Goal: Task Accomplishment & Management: Manage account settings

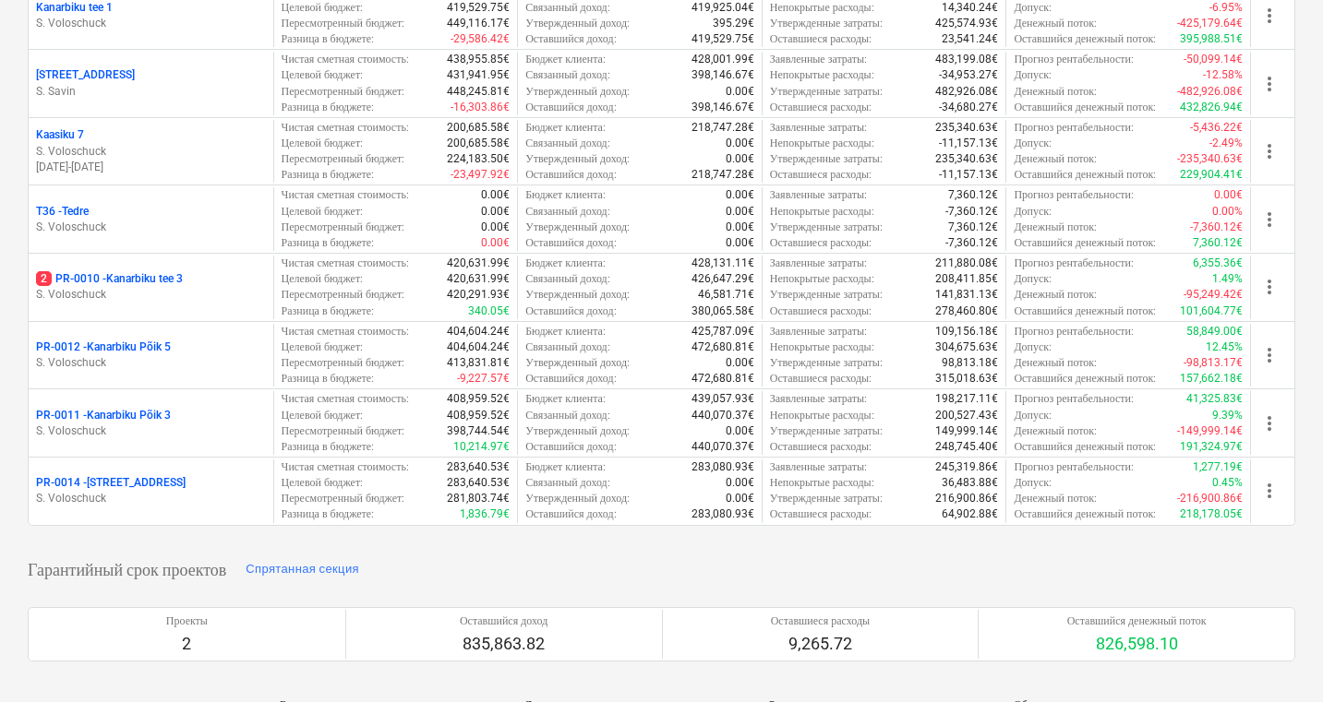
scroll to position [628, 0]
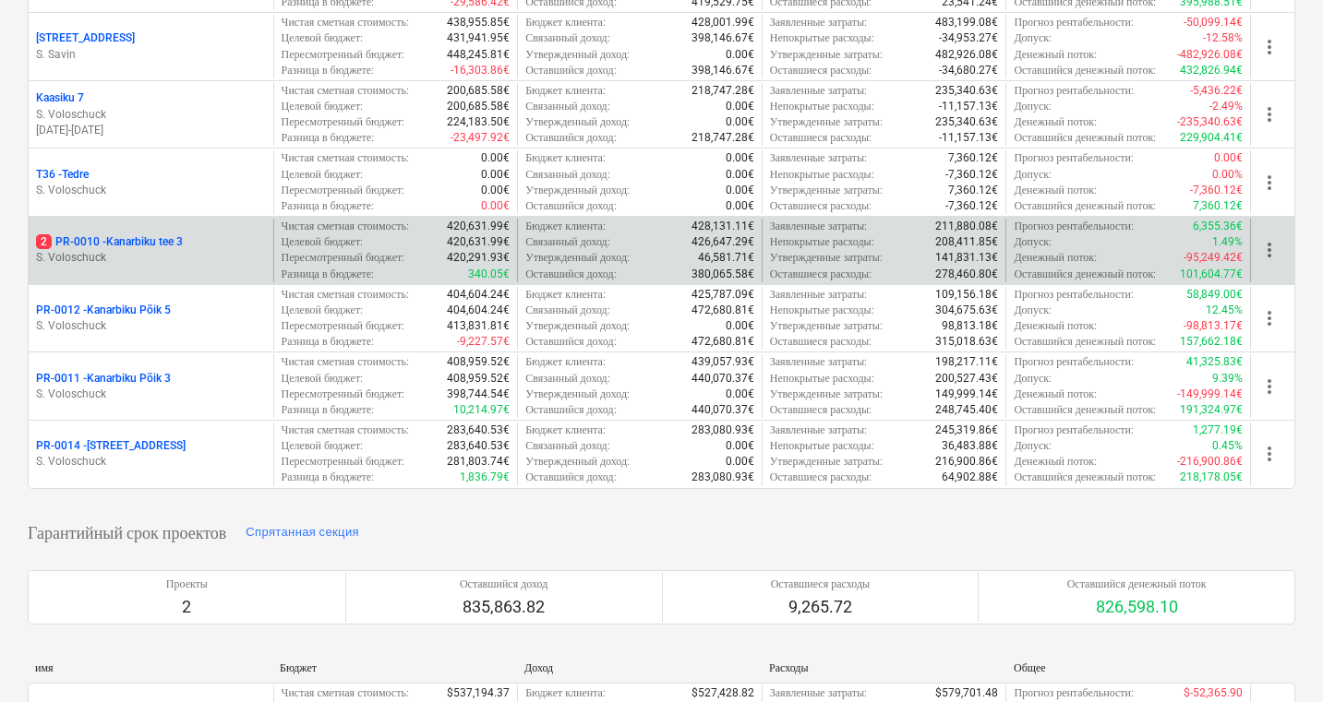
click at [119, 243] on p "2 PR-0010 - [GEOGRAPHIC_DATA] tee 3" at bounding box center [109, 242] width 147 height 16
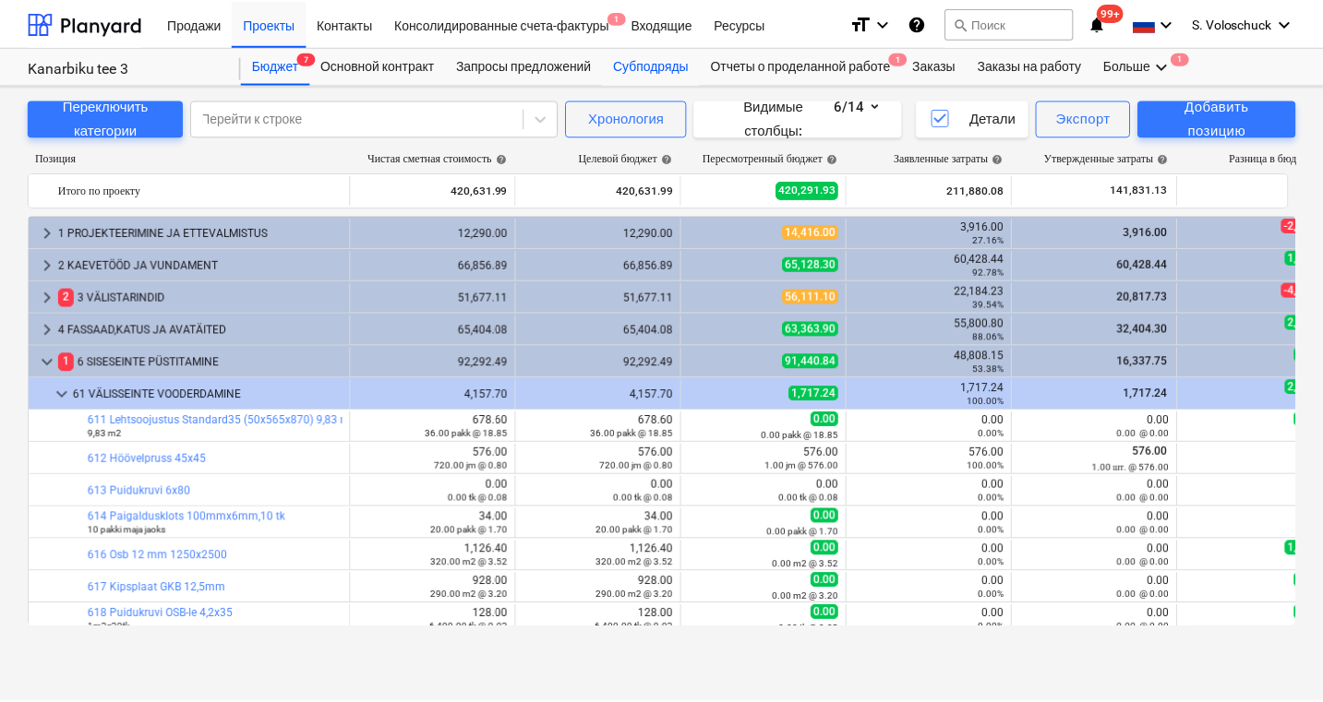
scroll to position [659, 0]
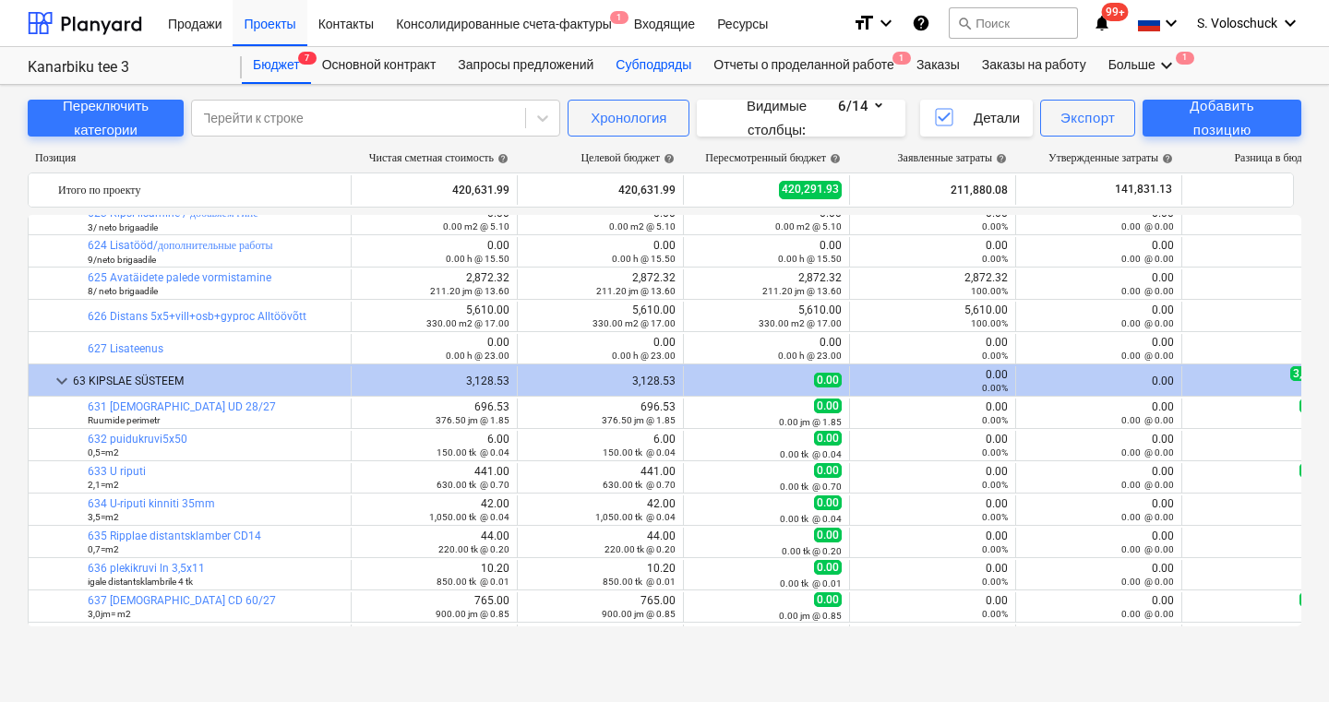
click at [662, 61] on div "Субподряды" at bounding box center [654, 65] width 98 height 37
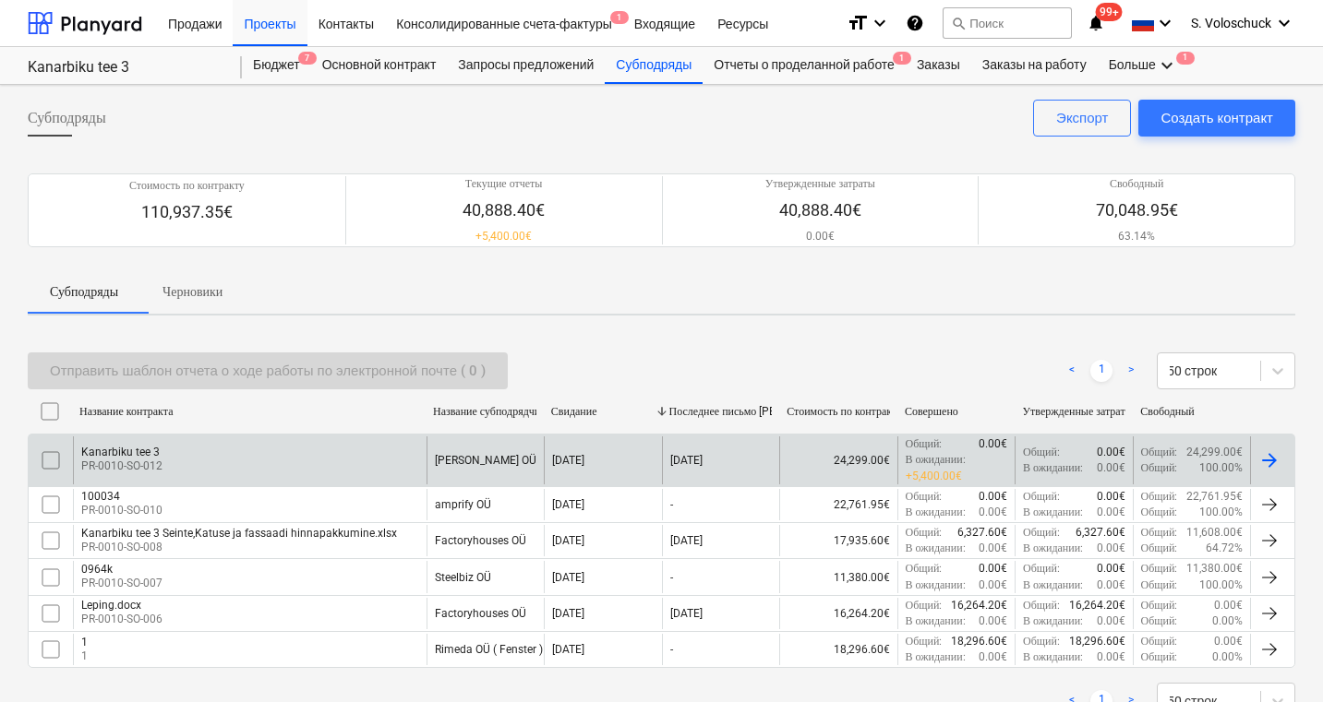
click at [241, 462] on div "Kanarbiku tee 3 PR-0010-SO-012" at bounding box center [250, 460] width 354 height 47
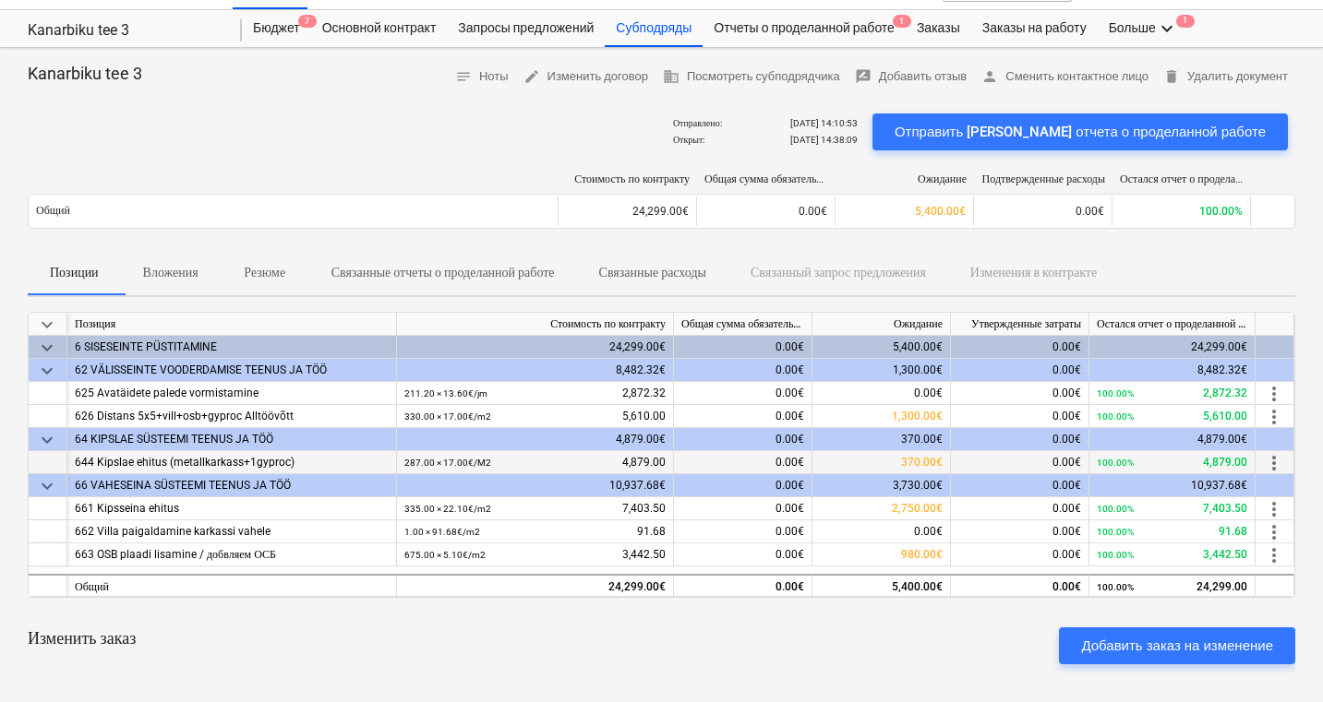
scroll to position [74, 0]
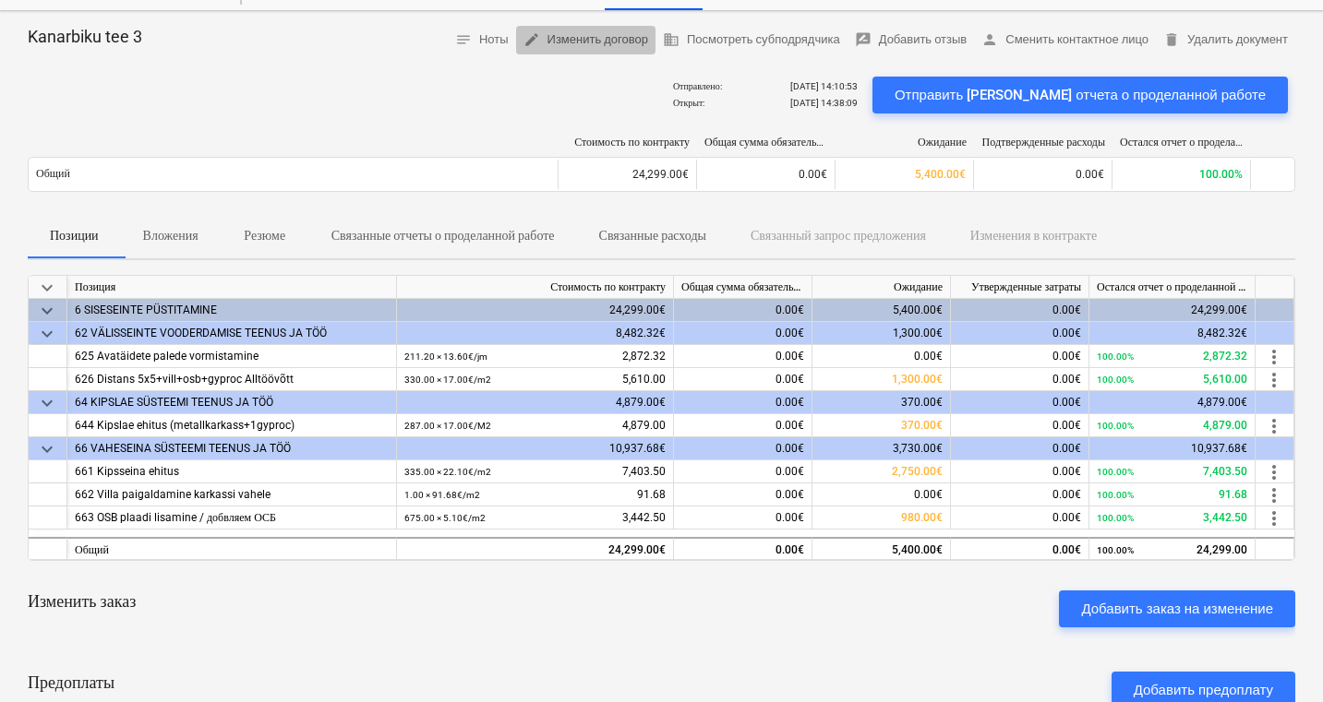
click at [546, 32] on span "edit Изменить договор" at bounding box center [585, 40] width 125 height 21
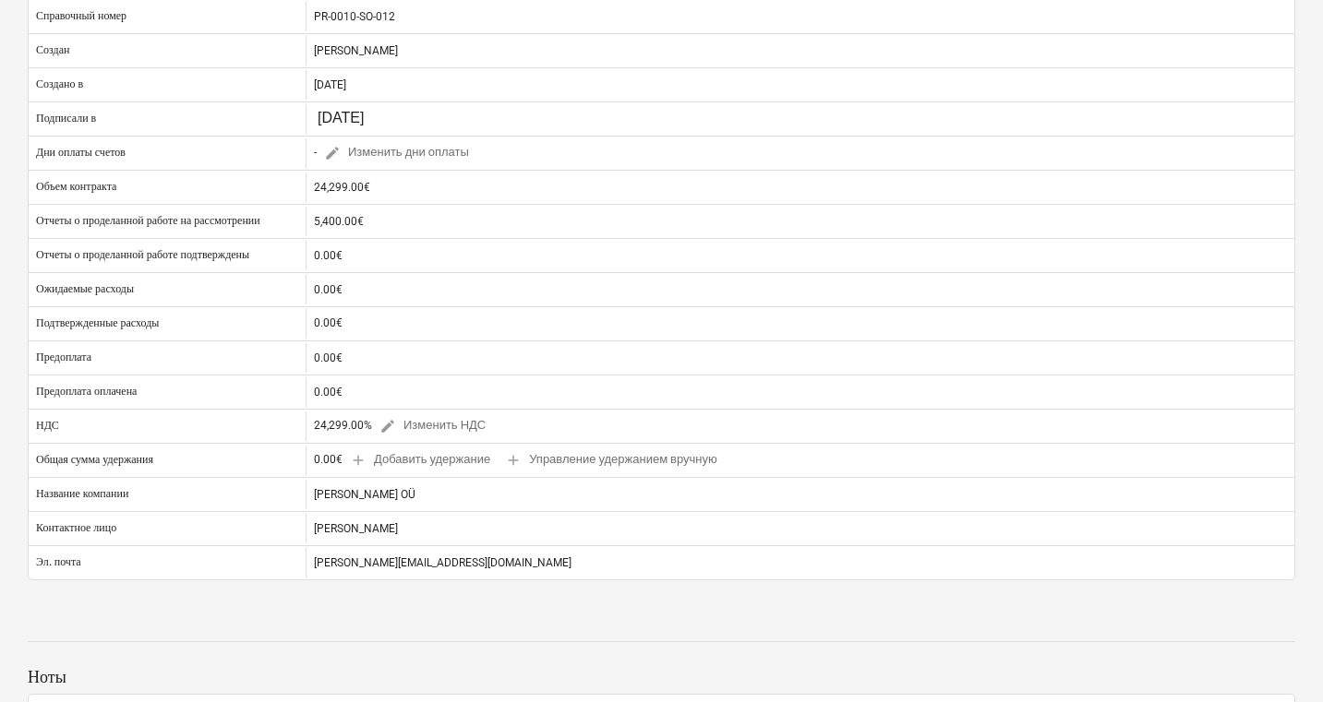
scroll to position [443, 0]
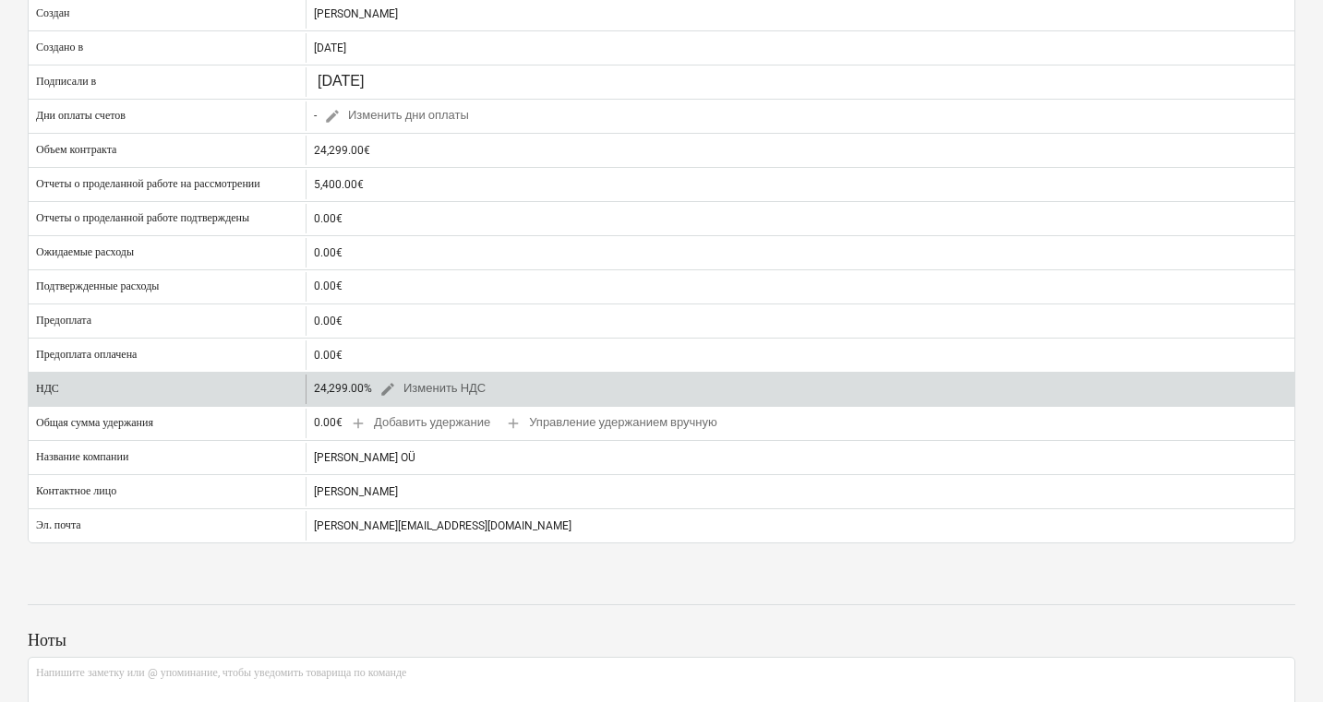
click at [363, 392] on div "24,299.00% edit Изменить НДС" at bounding box center [403, 389] width 179 height 29
click at [352, 395] on div "24,299.00% edit Изменить НДС" at bounding box center [403, 389] width 179 height 29
click at [386, 386] on span "edit" at bounding box center [387, 389] width 17 height 17
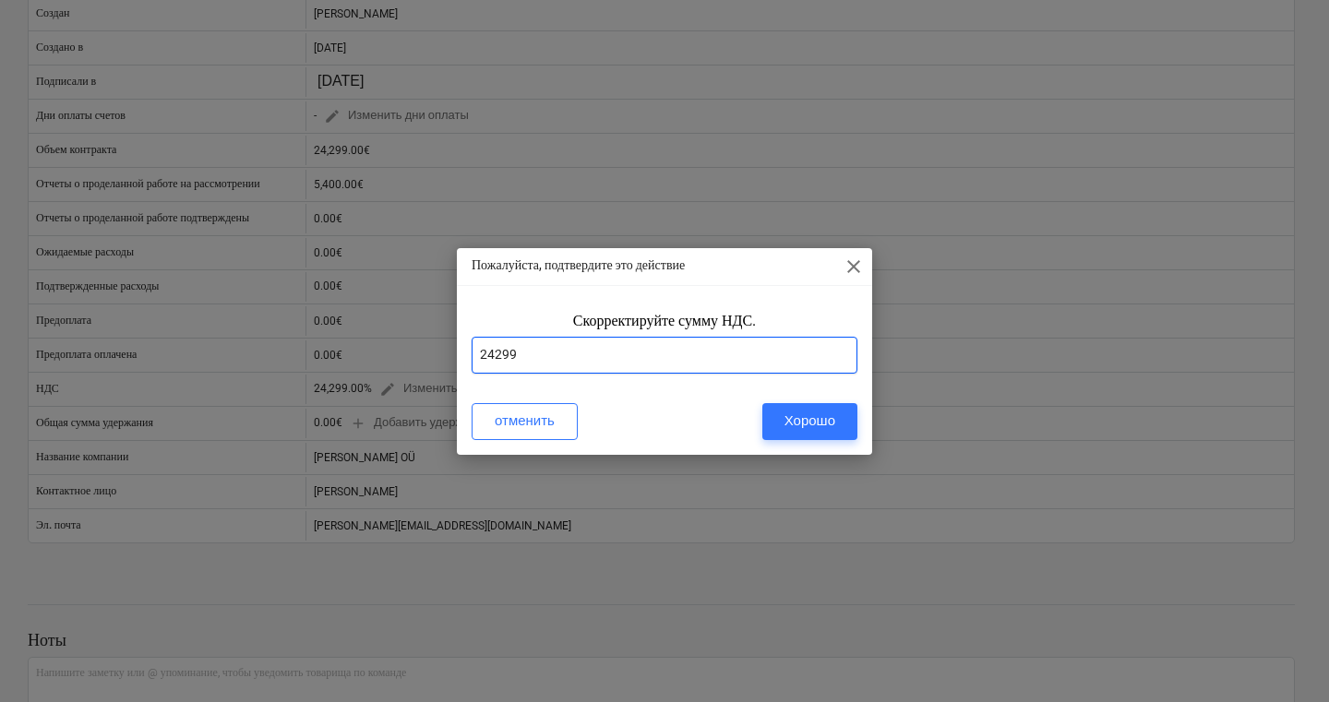
click at [520, 354] on input "24299" at bounding box center [665, 355] width 386 height 37
type input "24"
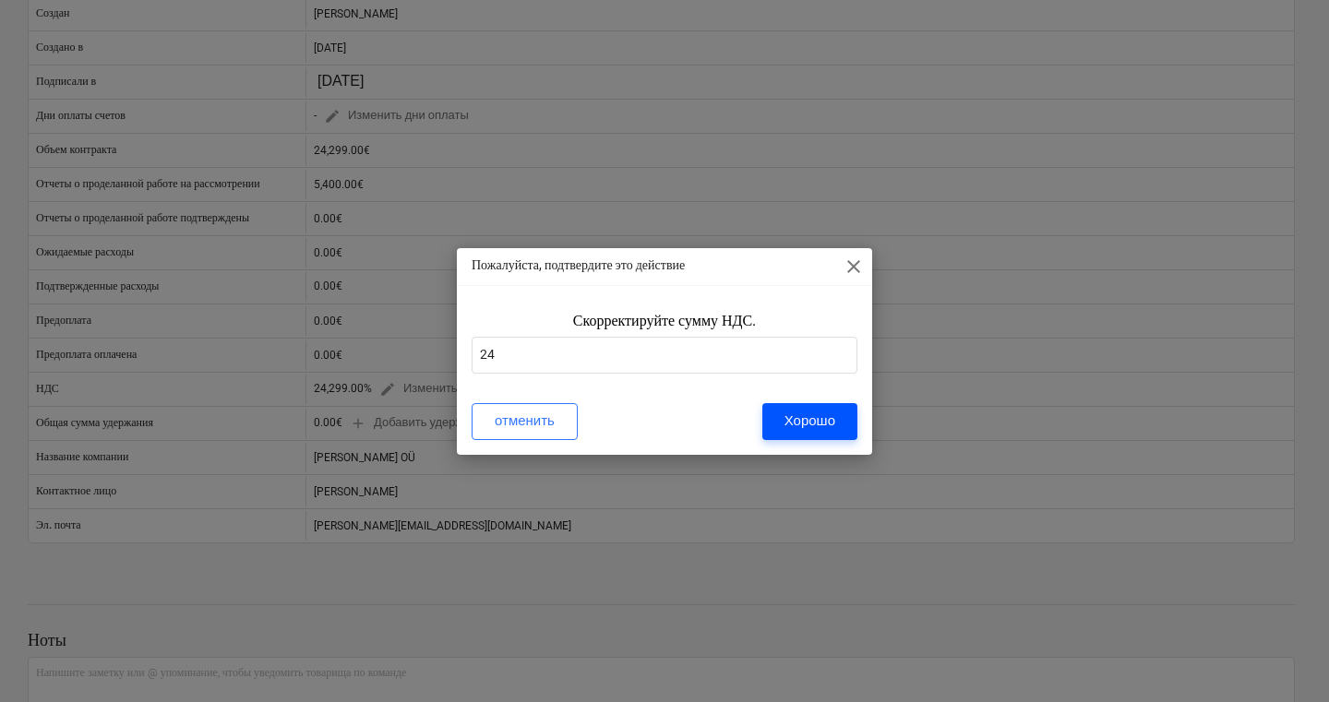
click at [817, 414] on div "Хорошо" at bounding box center [810, 421] width 51 height 24
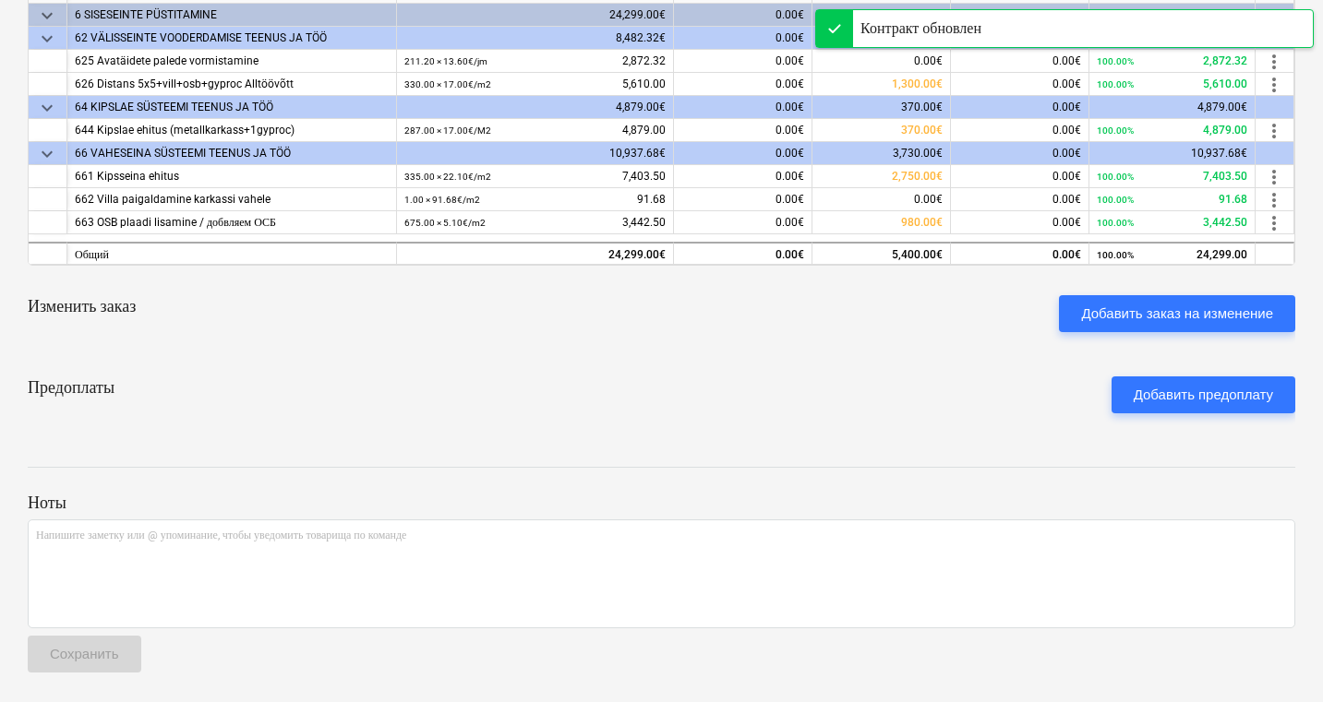
scroll to position [74, 0]
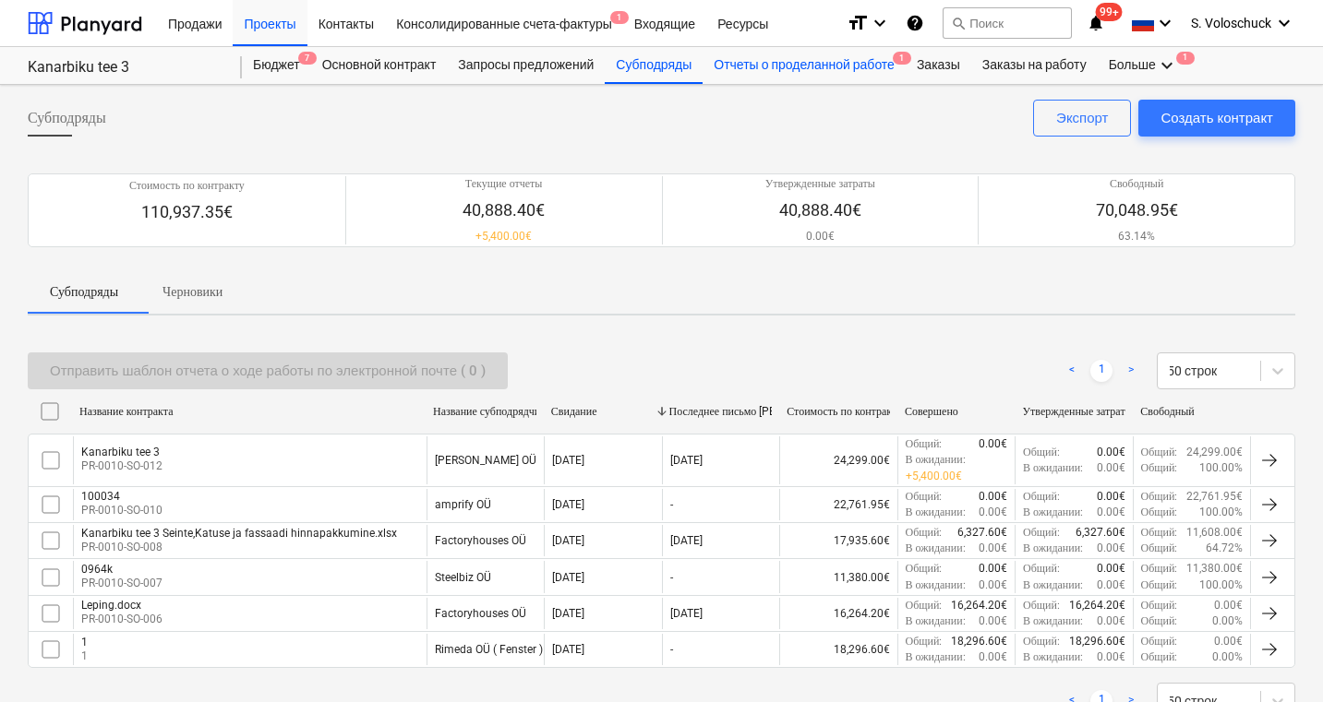
click at [860, 70] on div "Отчеты о проделанной работе 1" at bounding box center [803, 65] width 203 height 37
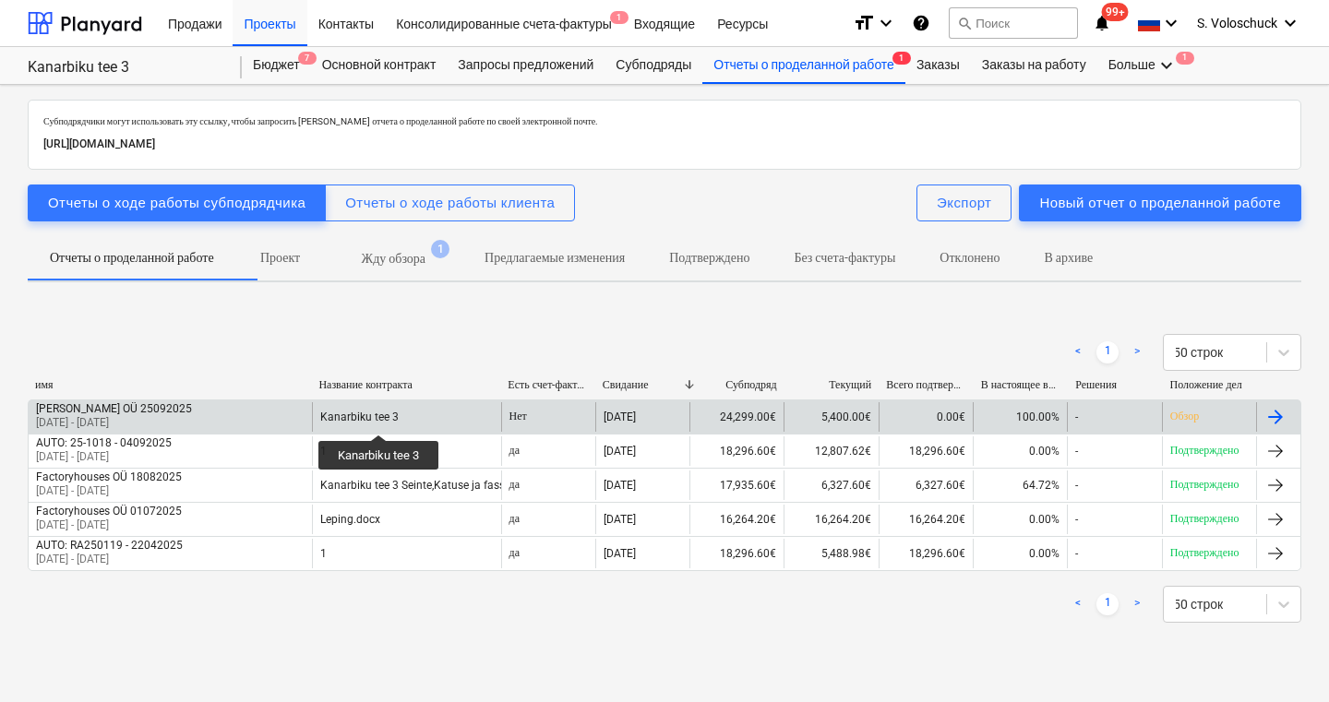
click at [379, 418] on div "Kanarbiku tee 3" at bounding box center [359, 417] width 78 height 13
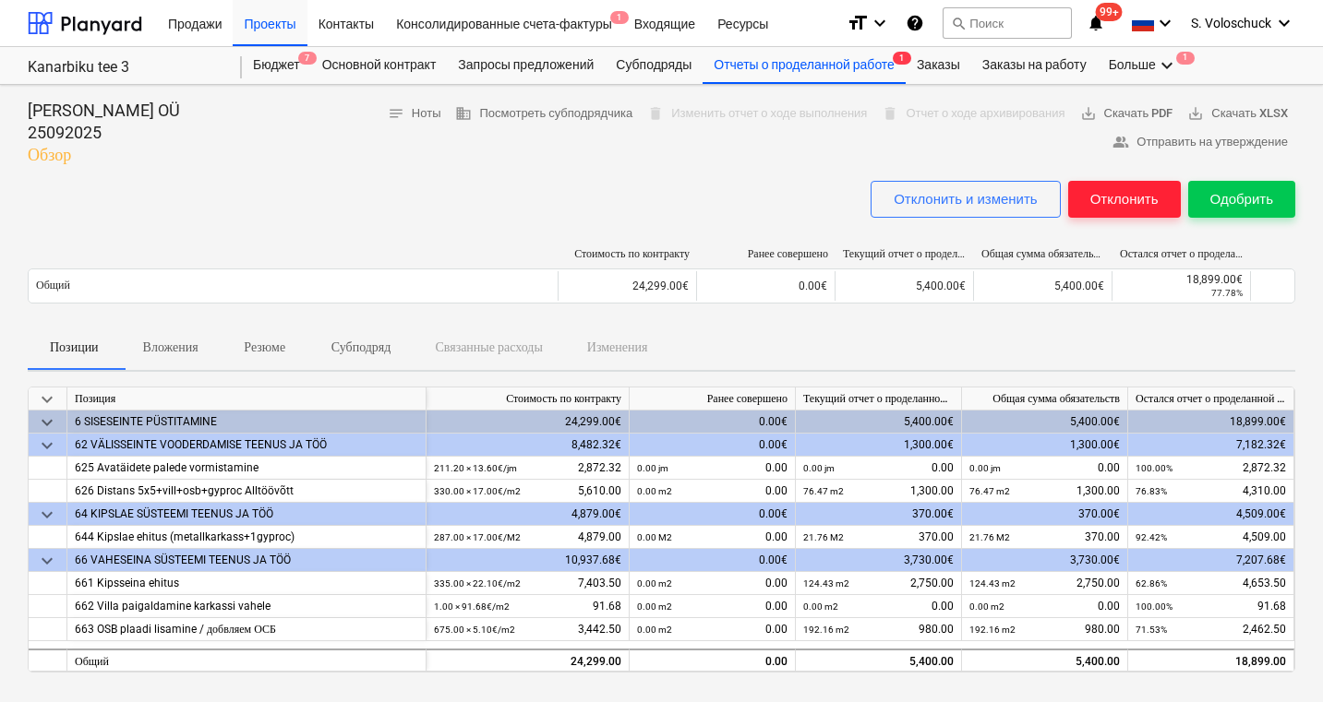
click at [1116, 195] on div "Отклонить" at bounding box center [1124, 199] width 68 height 24
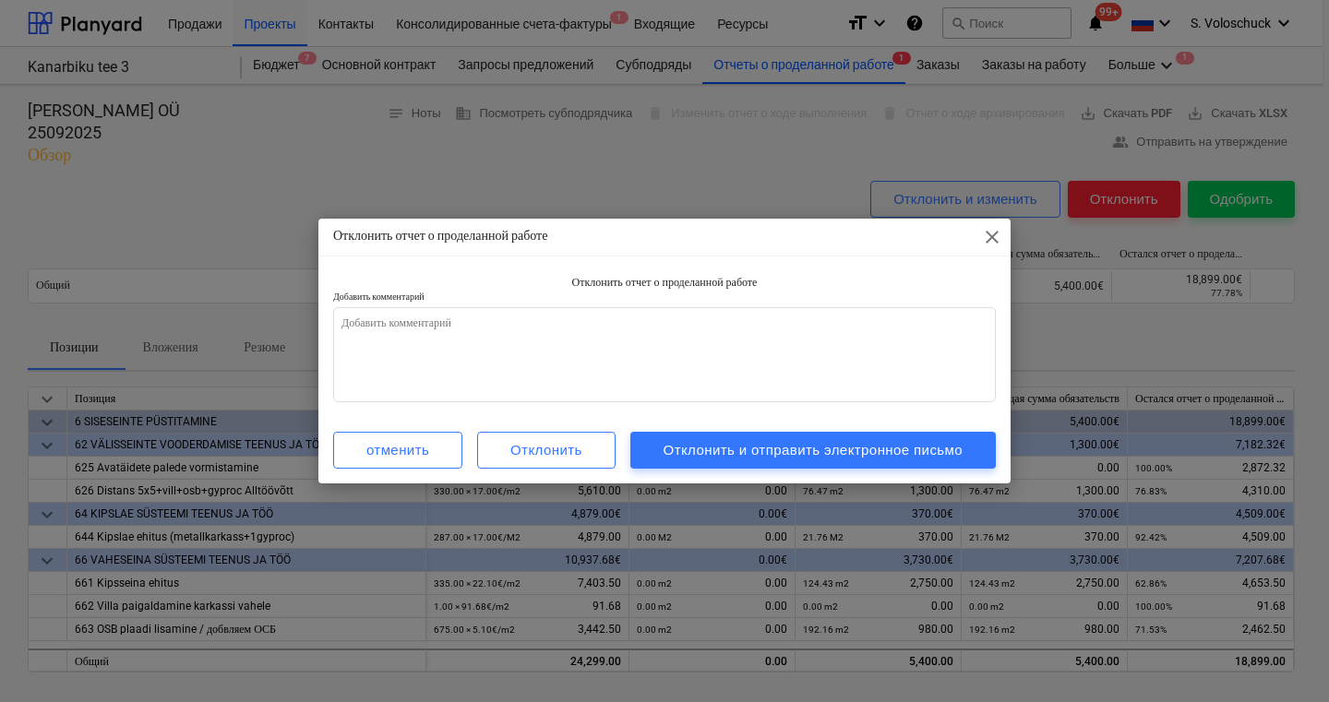
type textarea "x"
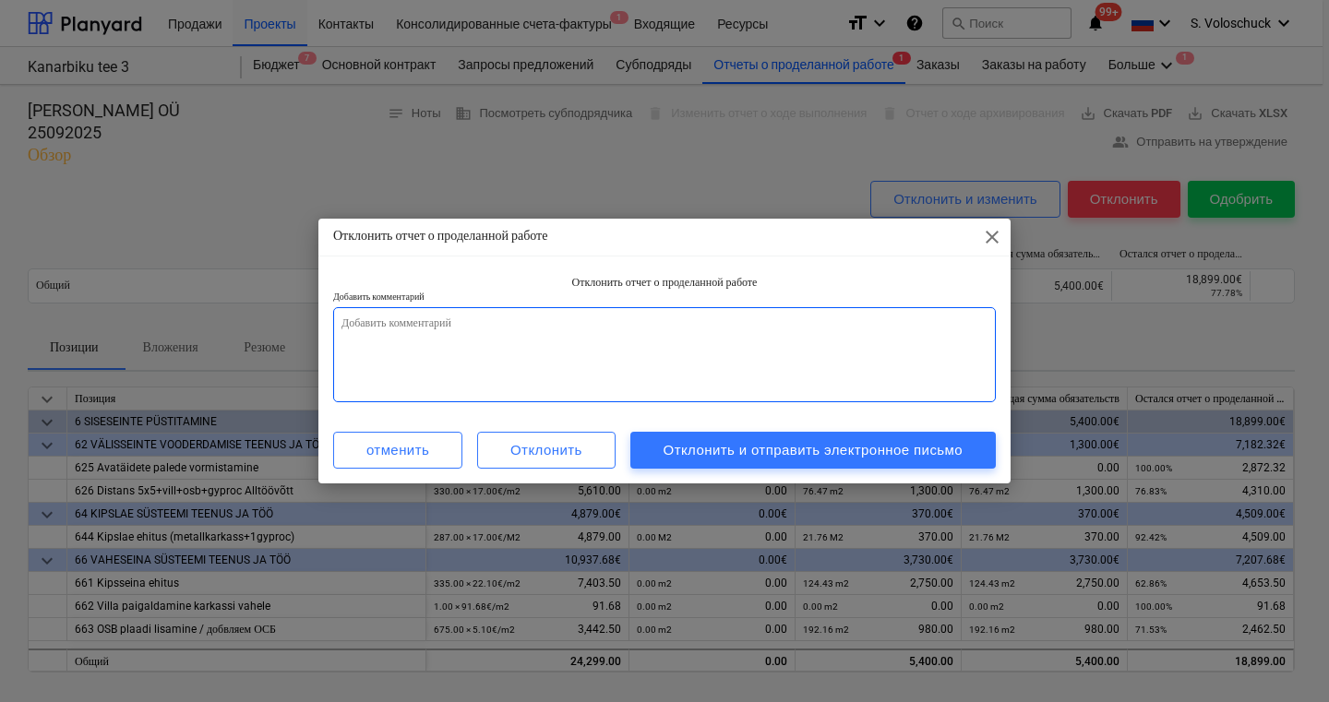
click at [575, 387] on textarea at bounding box center [664, 354] width 663 height 95
type textarea "v"
type textarea "x"
type textarea "va"
type textarea "x"
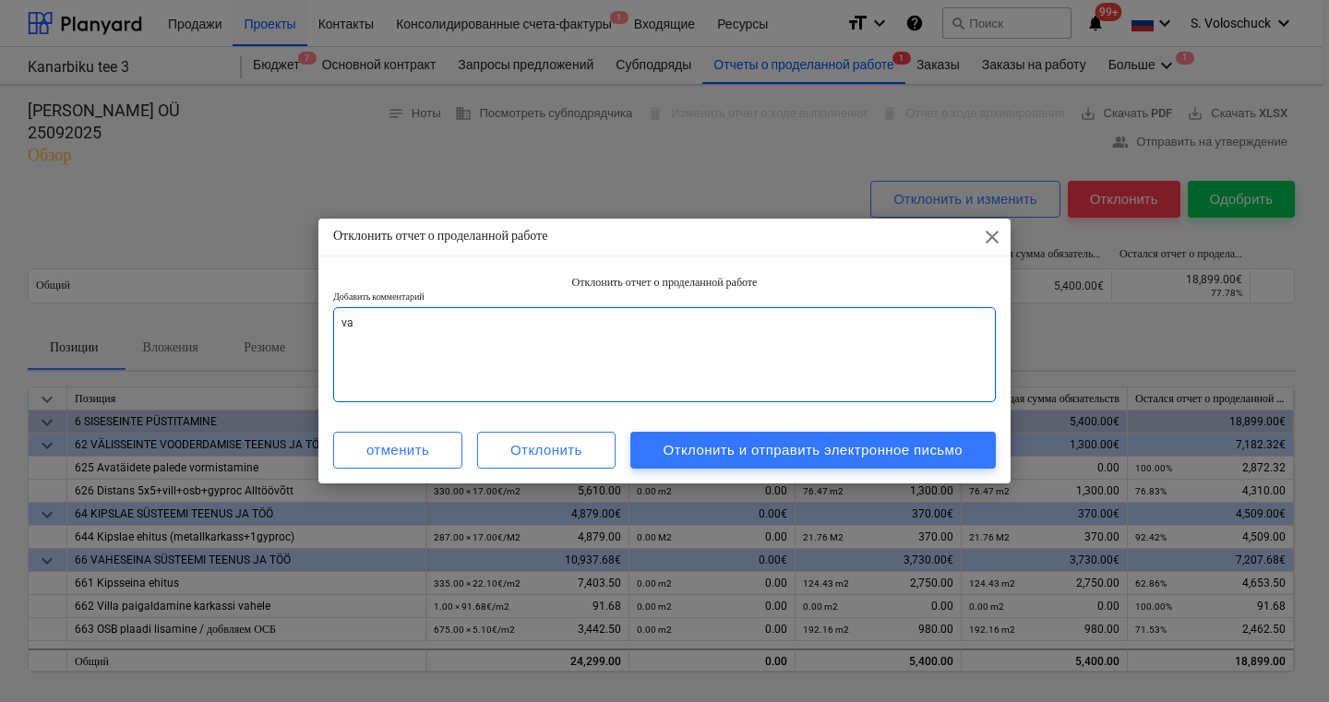
type textarea "val"
type textarea "x"
type textarea "vale"
type textarea "x"
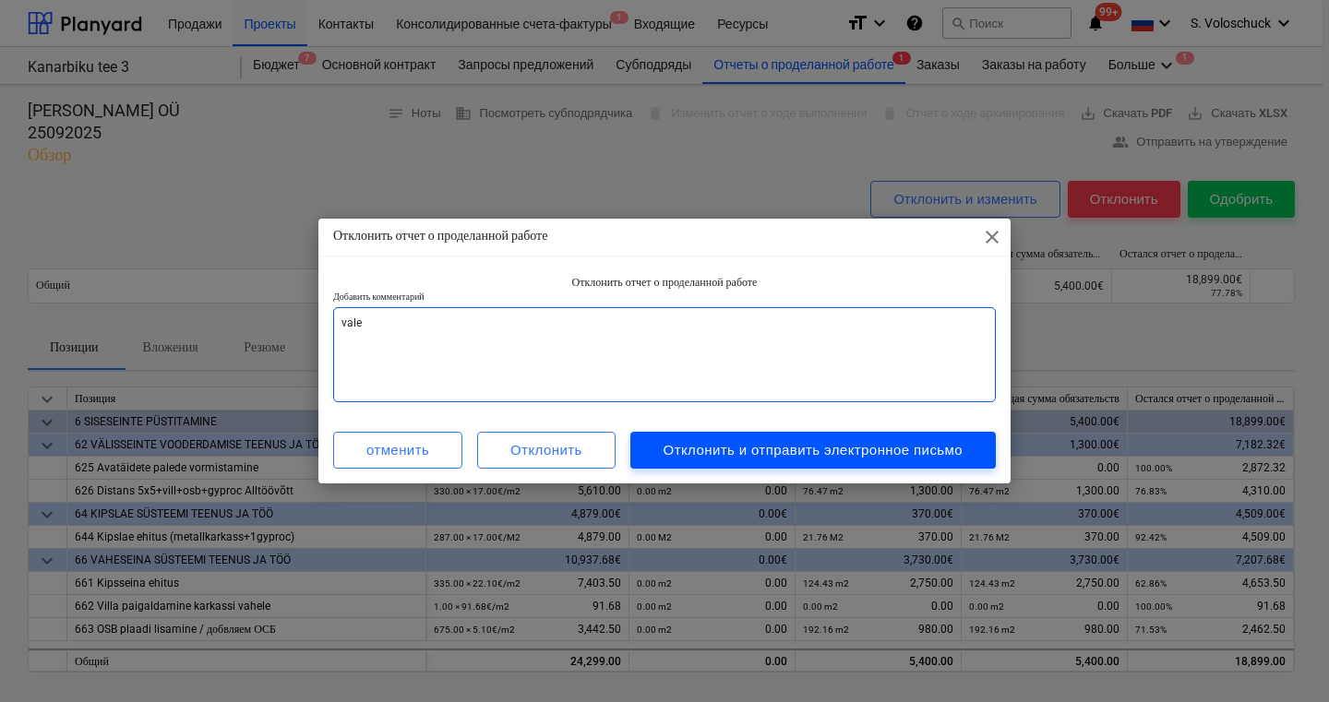
type textarea "vale"
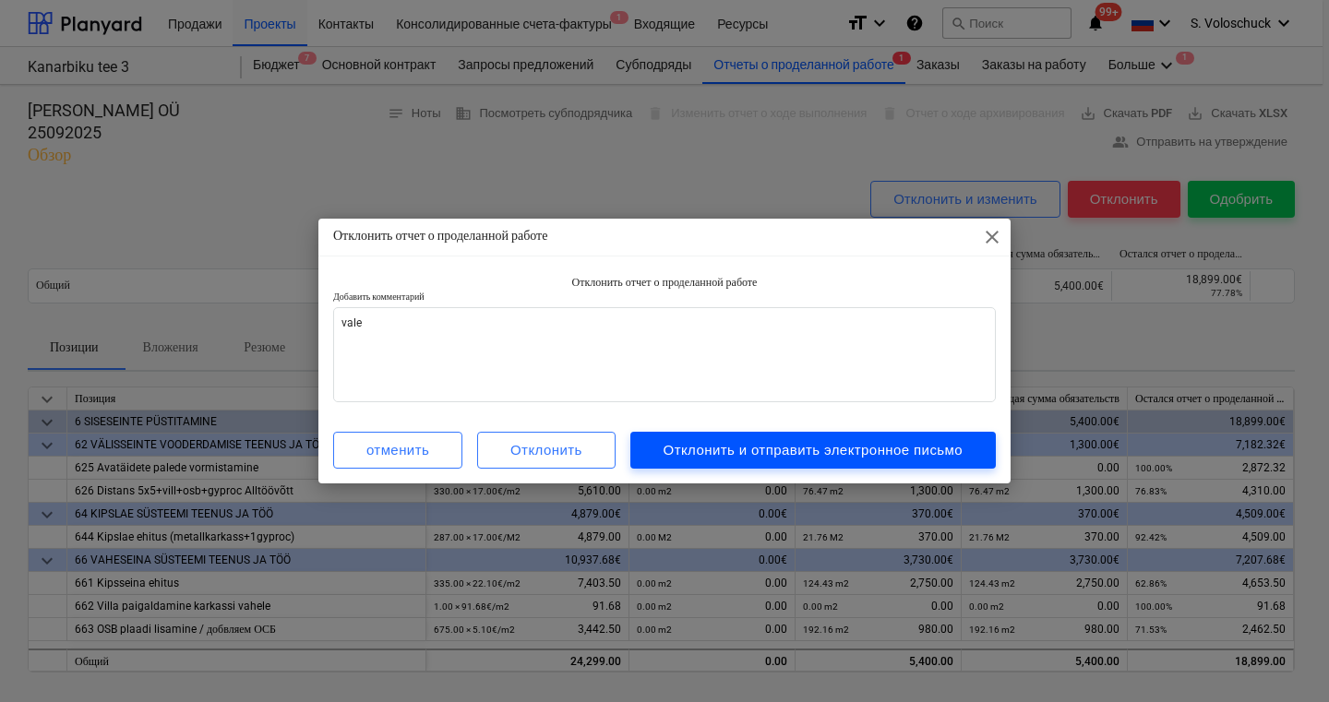
click at [697, 453] on div "Отклонить и отправить электронное письмо" at bounding box center [814, 450] width 300 height 24
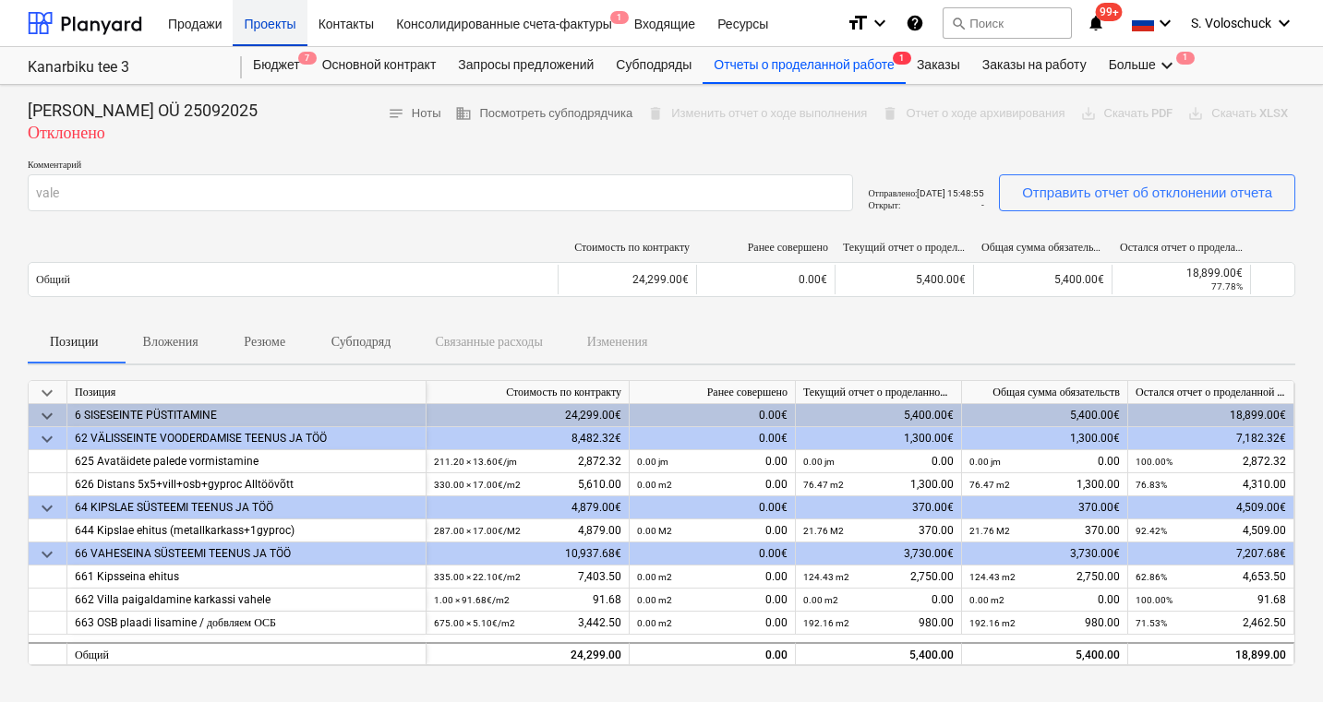
click at [271, 26] on div "Проекты" at bounding box center [270, 22] width 74 height 47
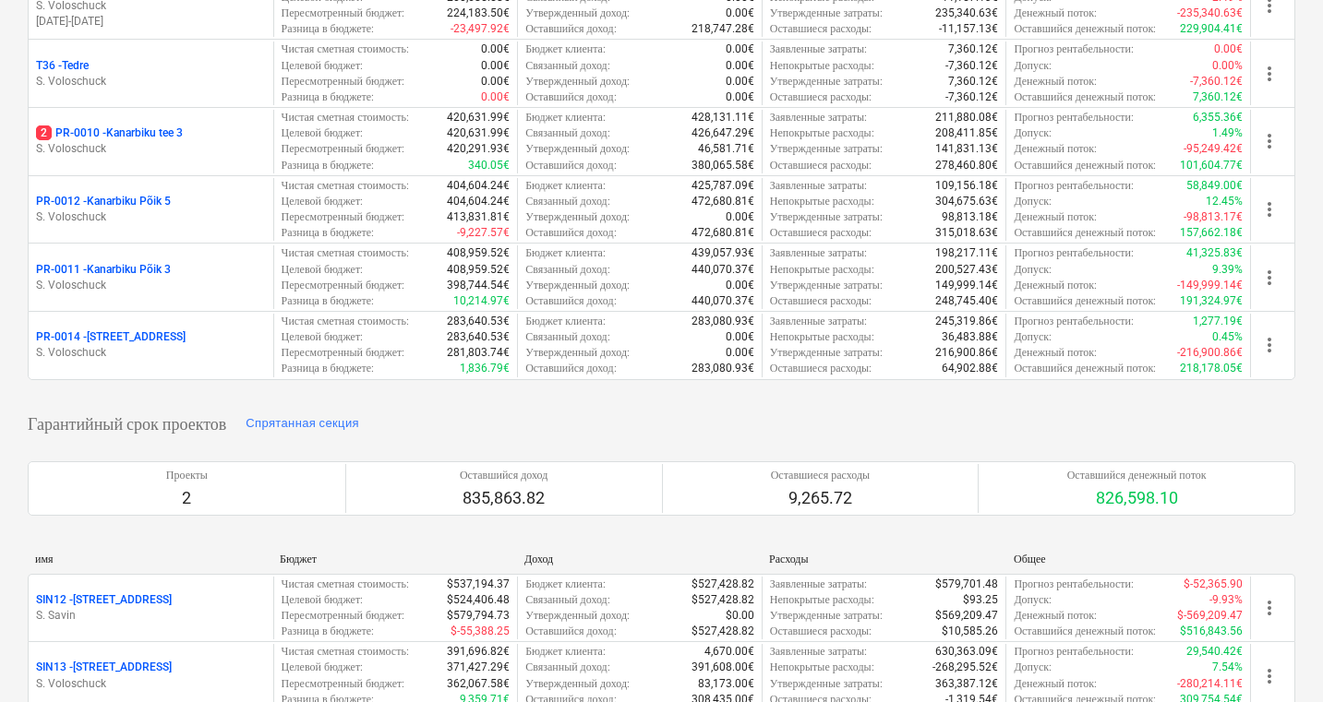
scroll to position [753, 0]
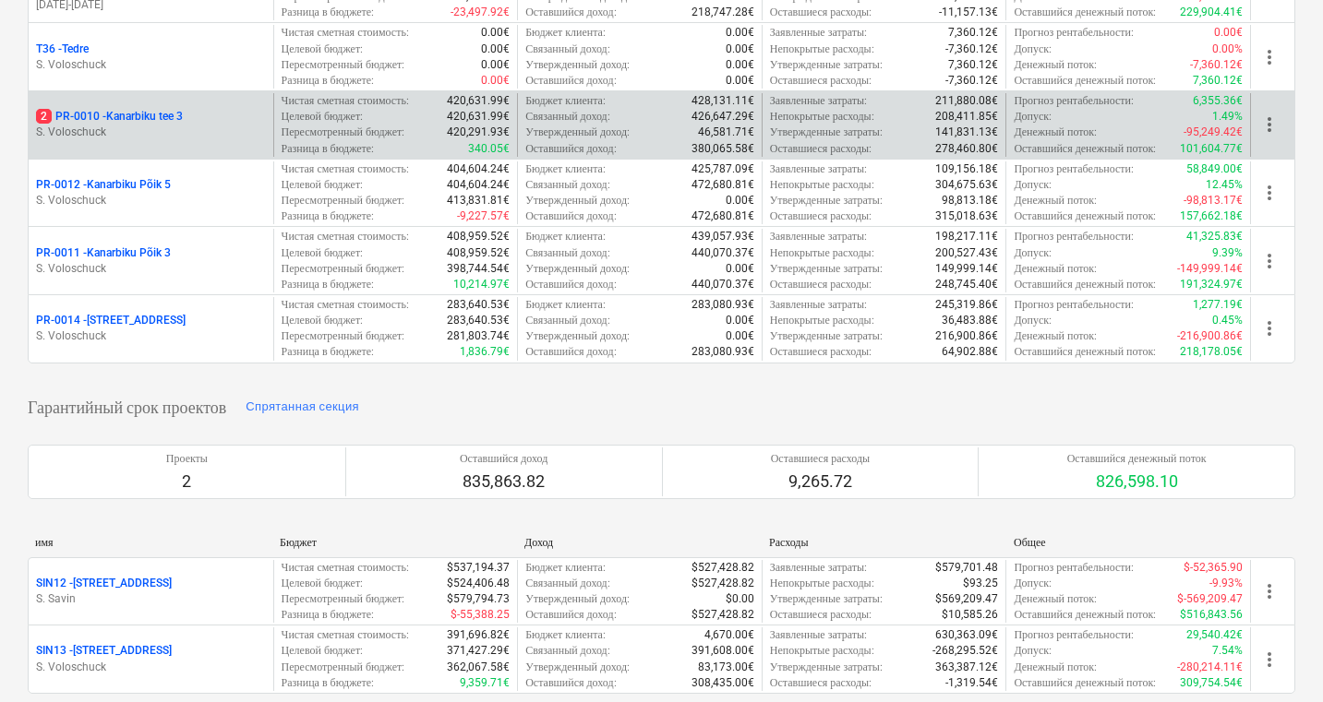
click at [210, 125] on p "S. Voloschuck" at bounding box center [151, 133] width 230 height 16
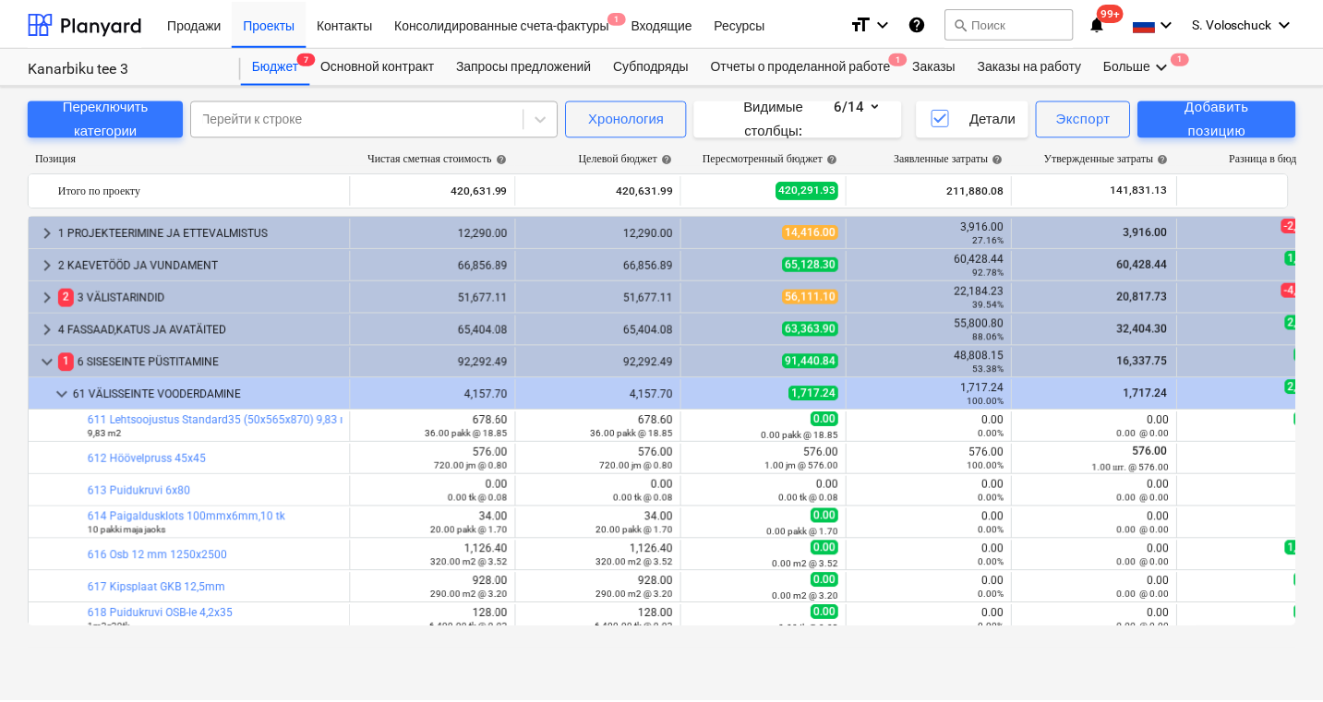
scroll to position [659, 0]
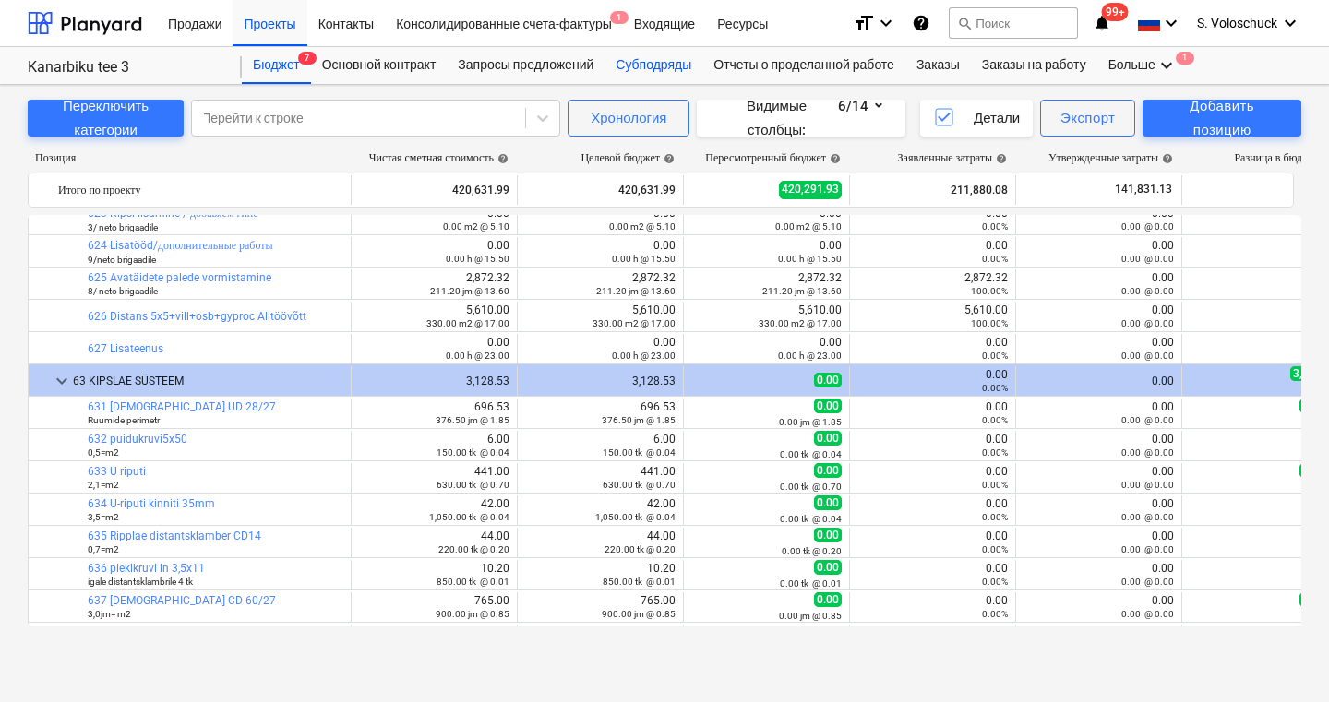
drag, startPoint x: 871, startPoint y: 11, endPoint x: 658, endPoint y: 64, distance: 219.6
click at [658, 64] on div "Субподряды" at bounding box center [654, 65] width 98 height 37
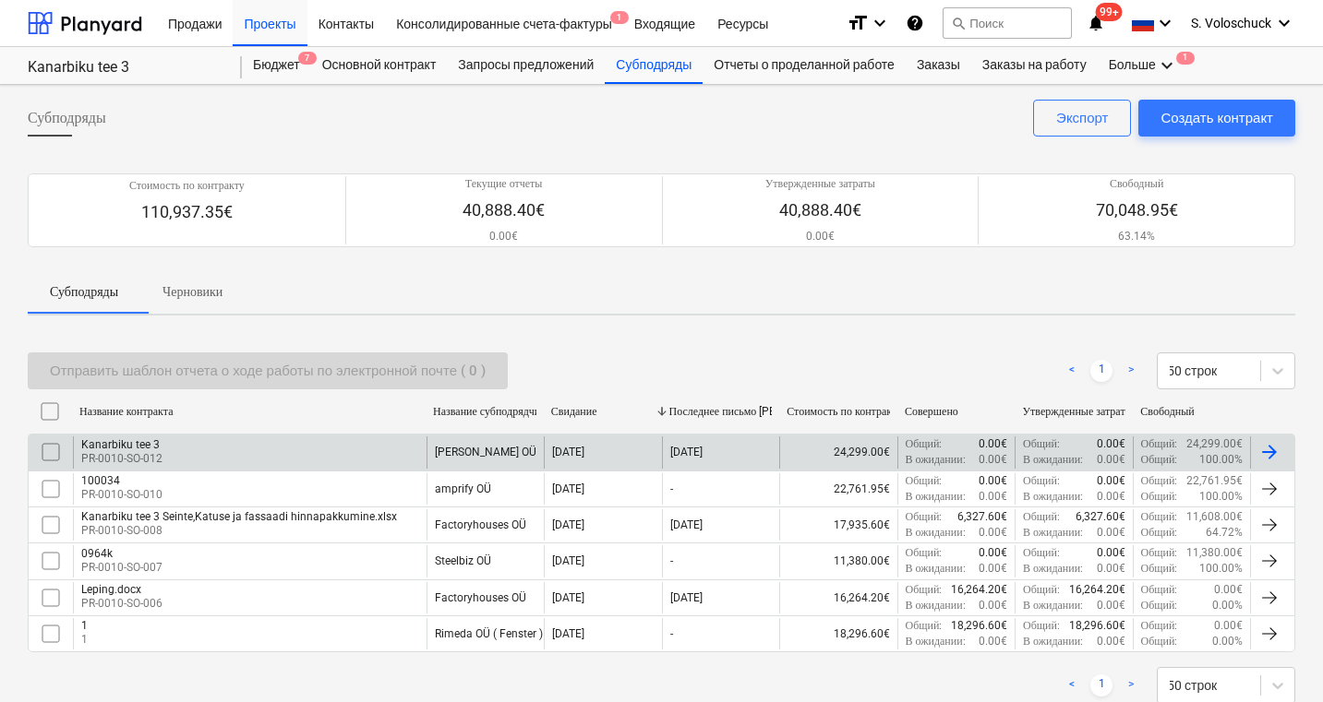
click at [258, 452] on div "Kanarbiku tee 3 PR-0010-SO-012" at bounding box center [250, 452] width 354 height 31
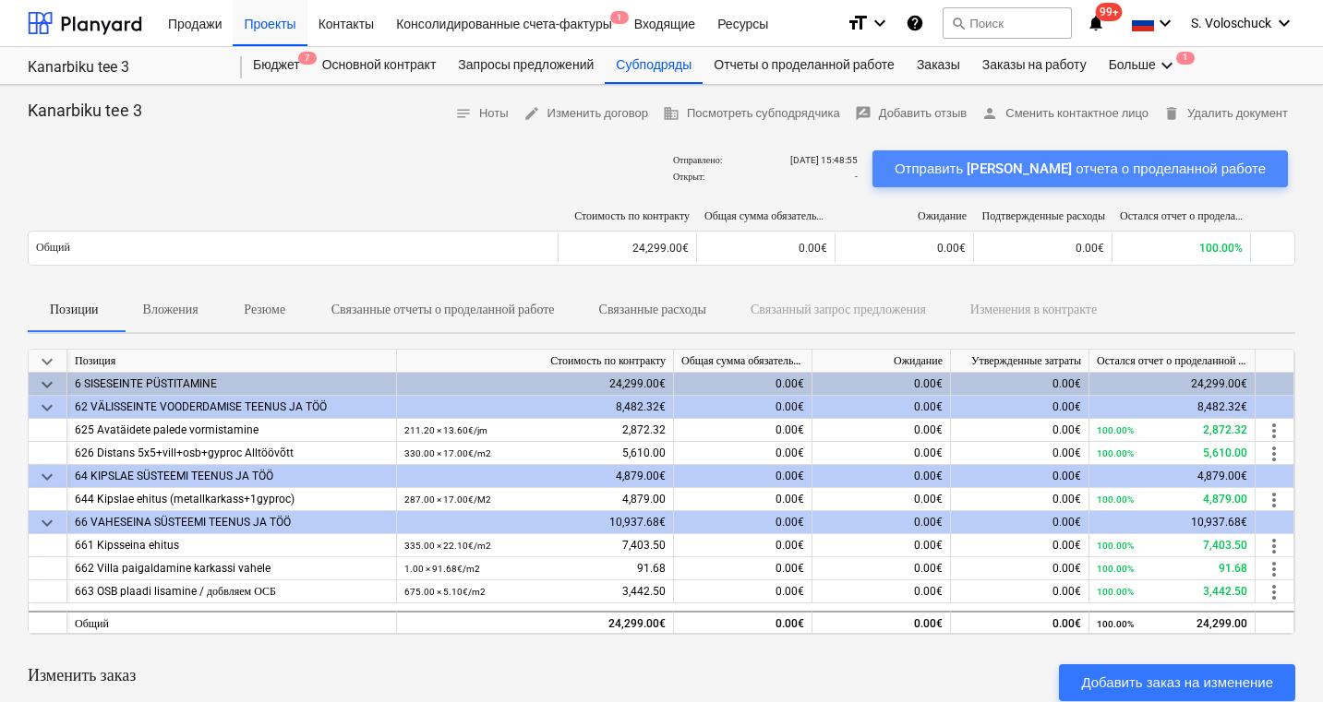
click at [1130, 157] on div "Отправить [PERSON_NAME] отчета о проделанной работе" at bounding box center [1079, 169] width 371 height 24
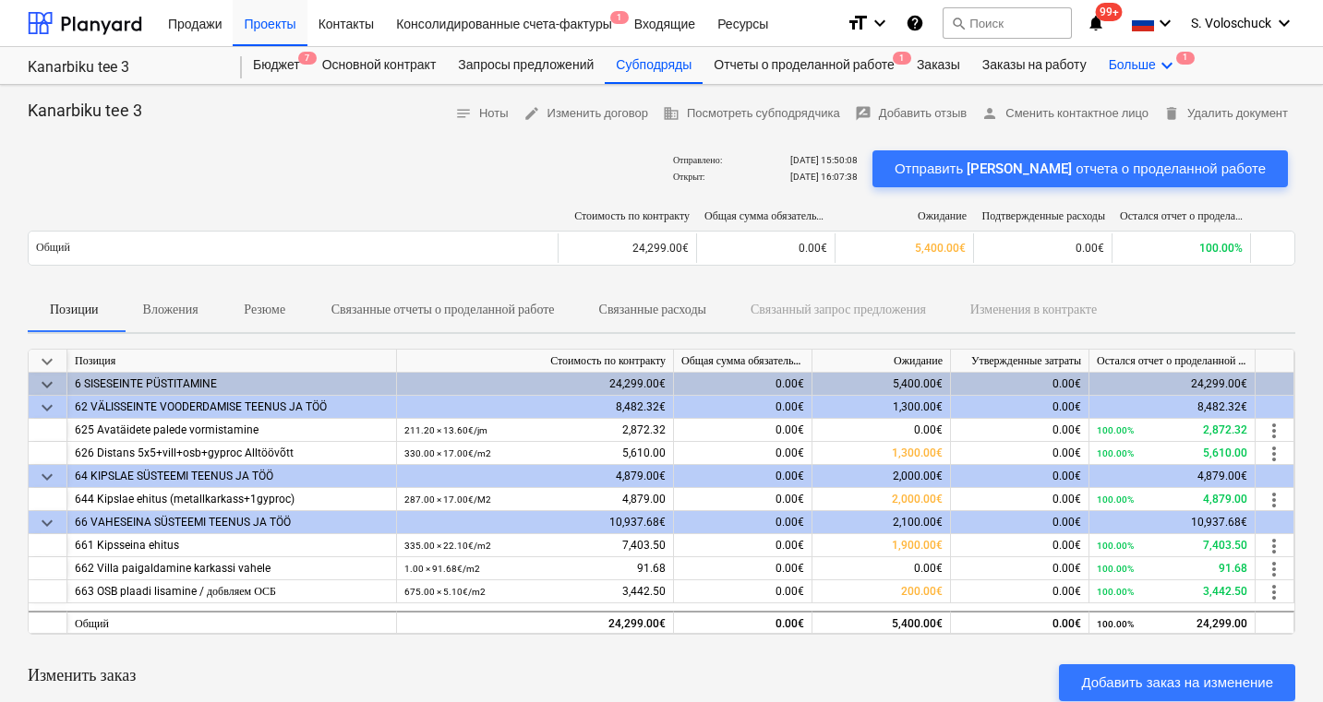
drag, startPoint x: 1115, startPoint y: 5, endPoint x: 1177, endPoint y: 66, distance: 86.8
click at [1177, 66] on div "Больше keyboard_arrow_down 1" at bounding box center [1142, 65] width 91 height 37
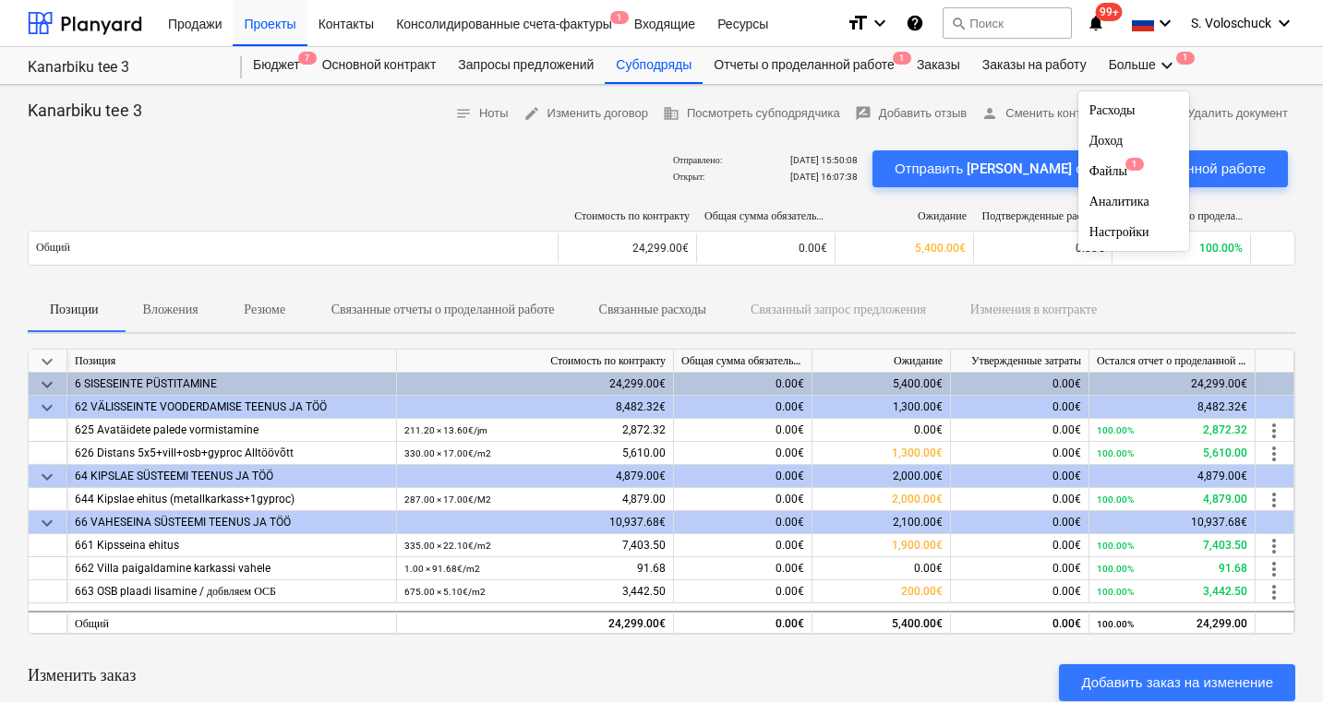
click at [865, 63] on div at bounding box center [661, 351] width 1323 height 702
click at [865, 63] on div "Отчеты о проделанной работе 1" at bounding box center [803, 65] width 203 height 37
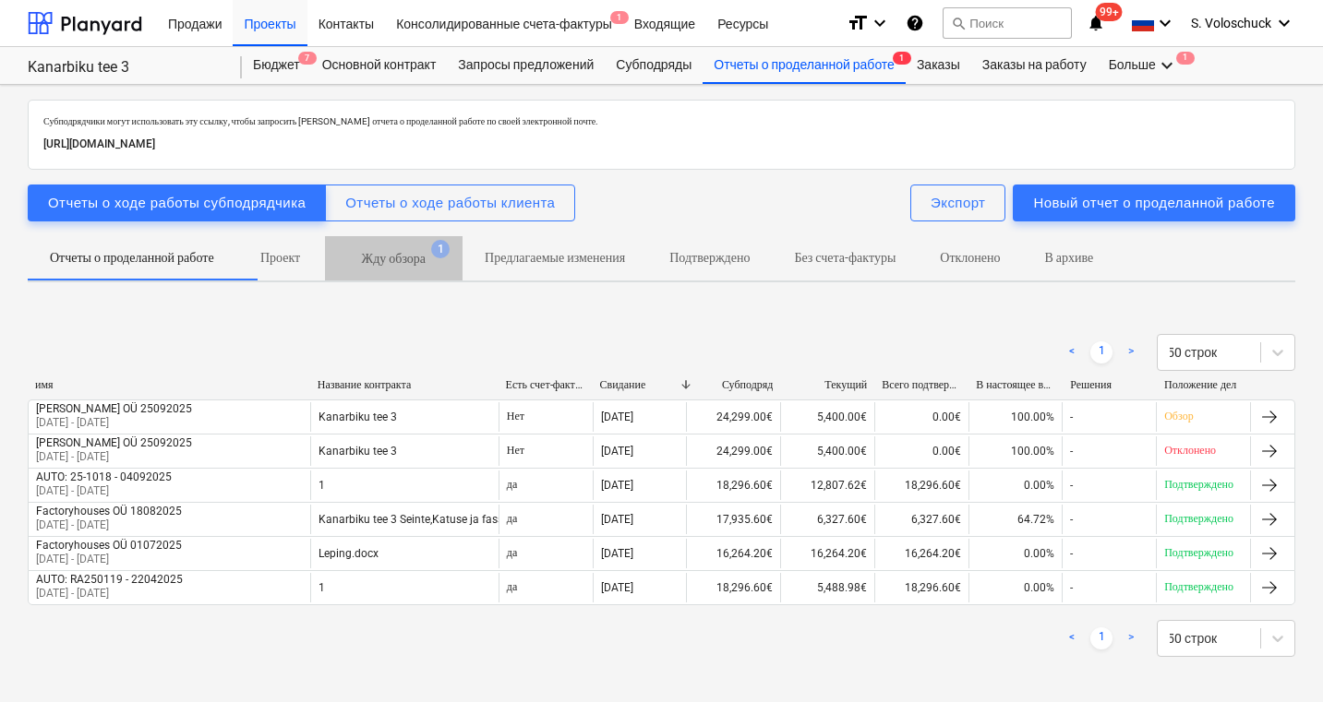
click at [426, 247] on span "Жду обзора 1" at bounding box center [394, 258] width 138 height 33
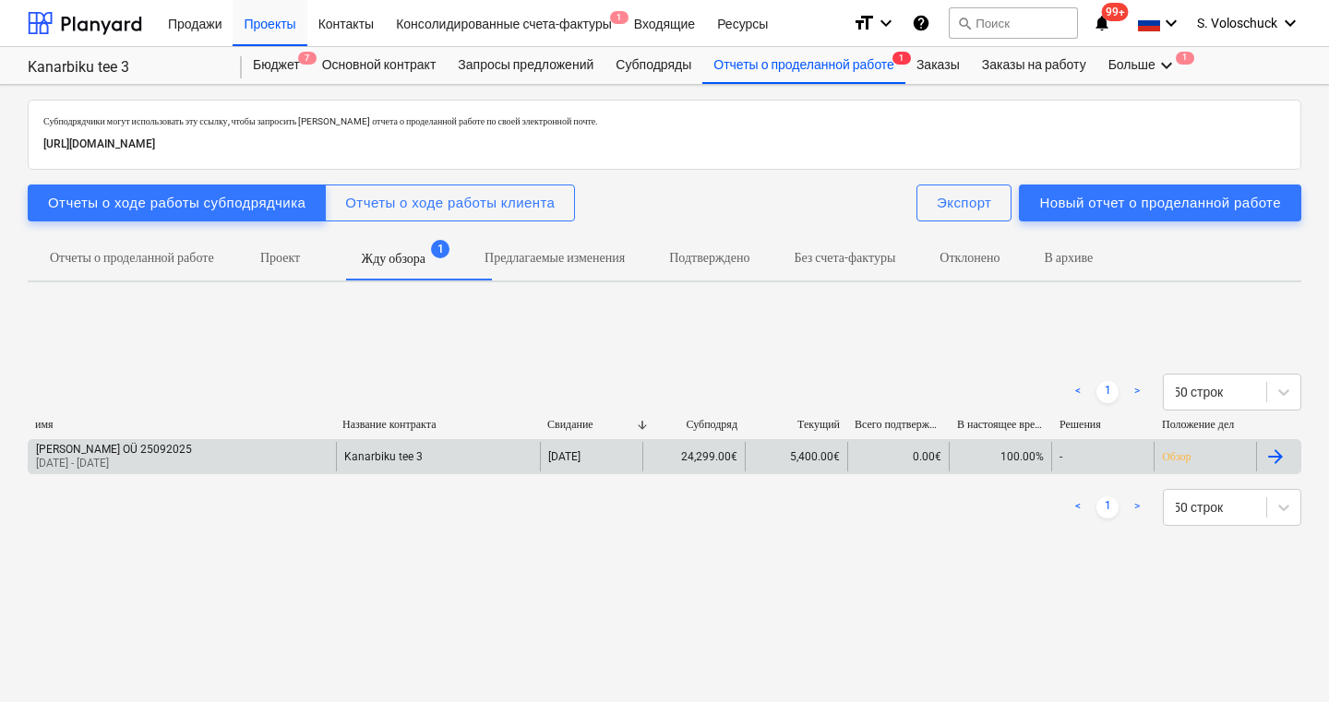
click at [461, 448] on div "Kanarbiku tee 3" at bounding box center [438, 457] width 205 height 30
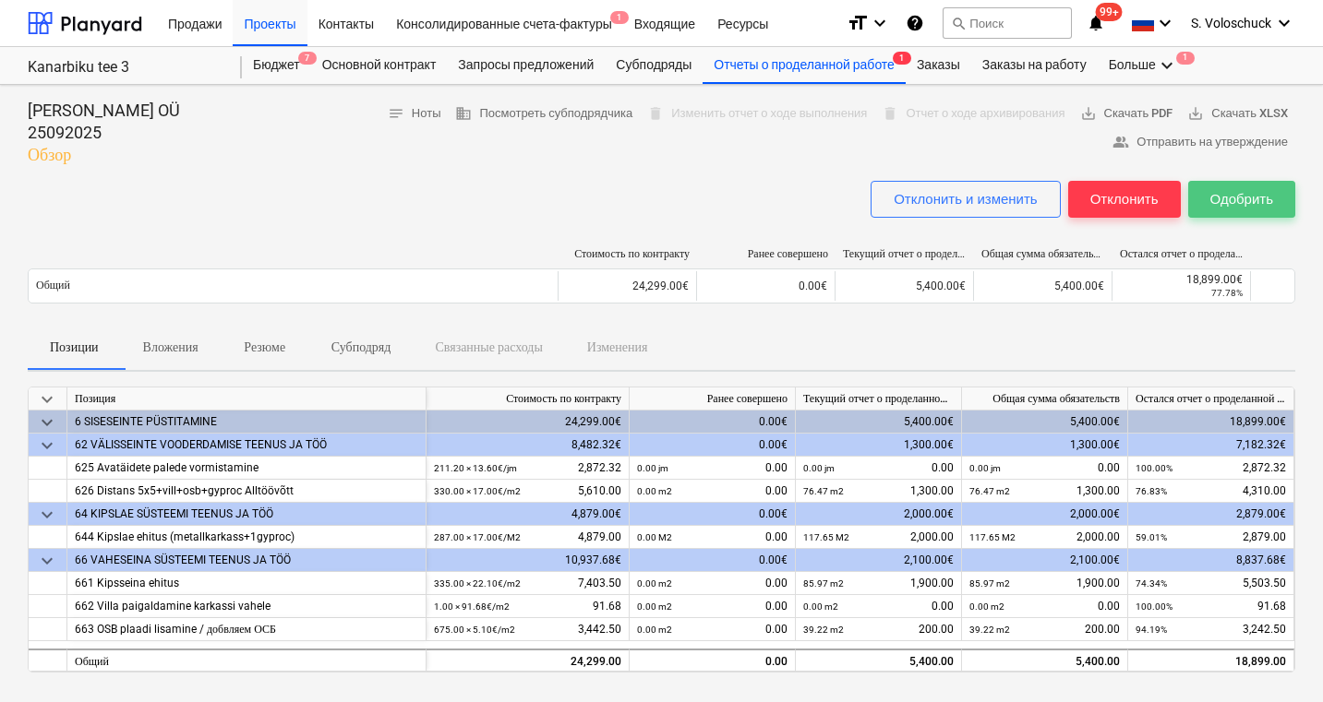
click at [1238, 199] on div "Одобрить" at bounding box center [1241, 199] width 63 height 24
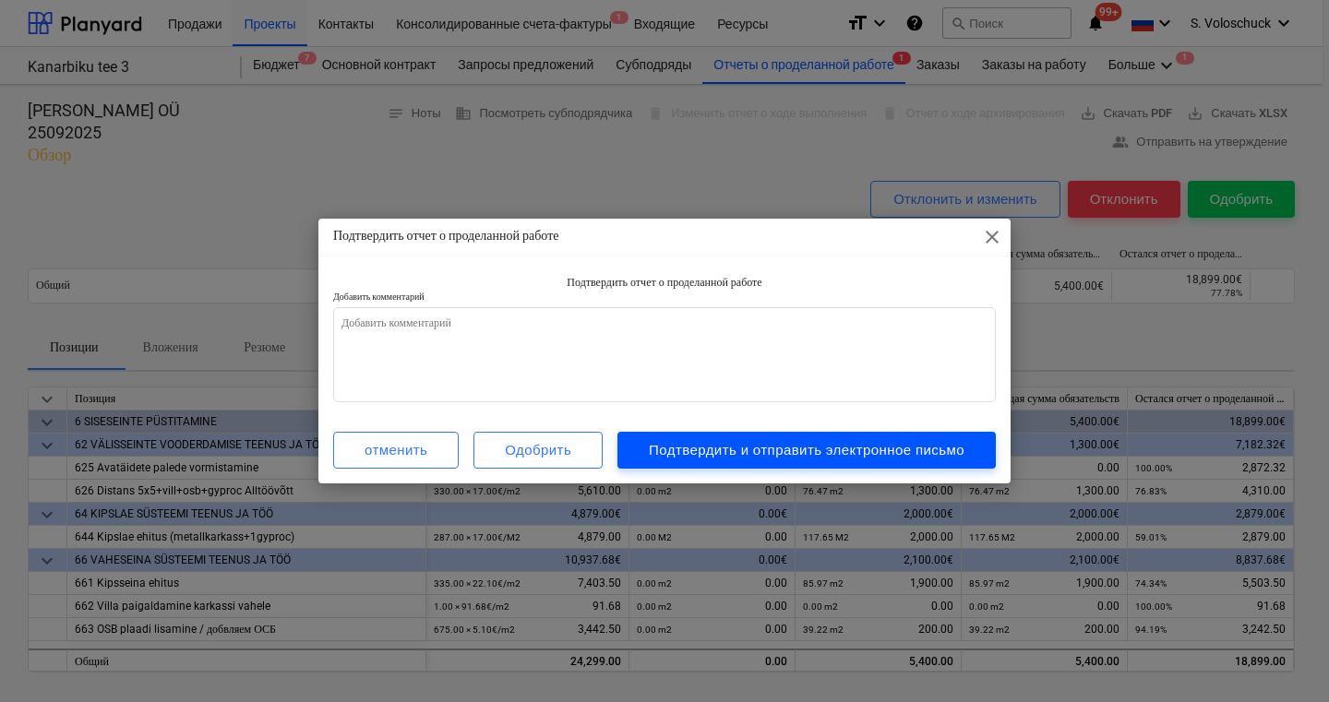
click at [776, 450] on div "Подтвердить и отправить электронное письмо" at bounding box center [807, 450] width 316 height 24
type textarea "x"
